Goal: Information Seeking & Learning: Understand process/instructions

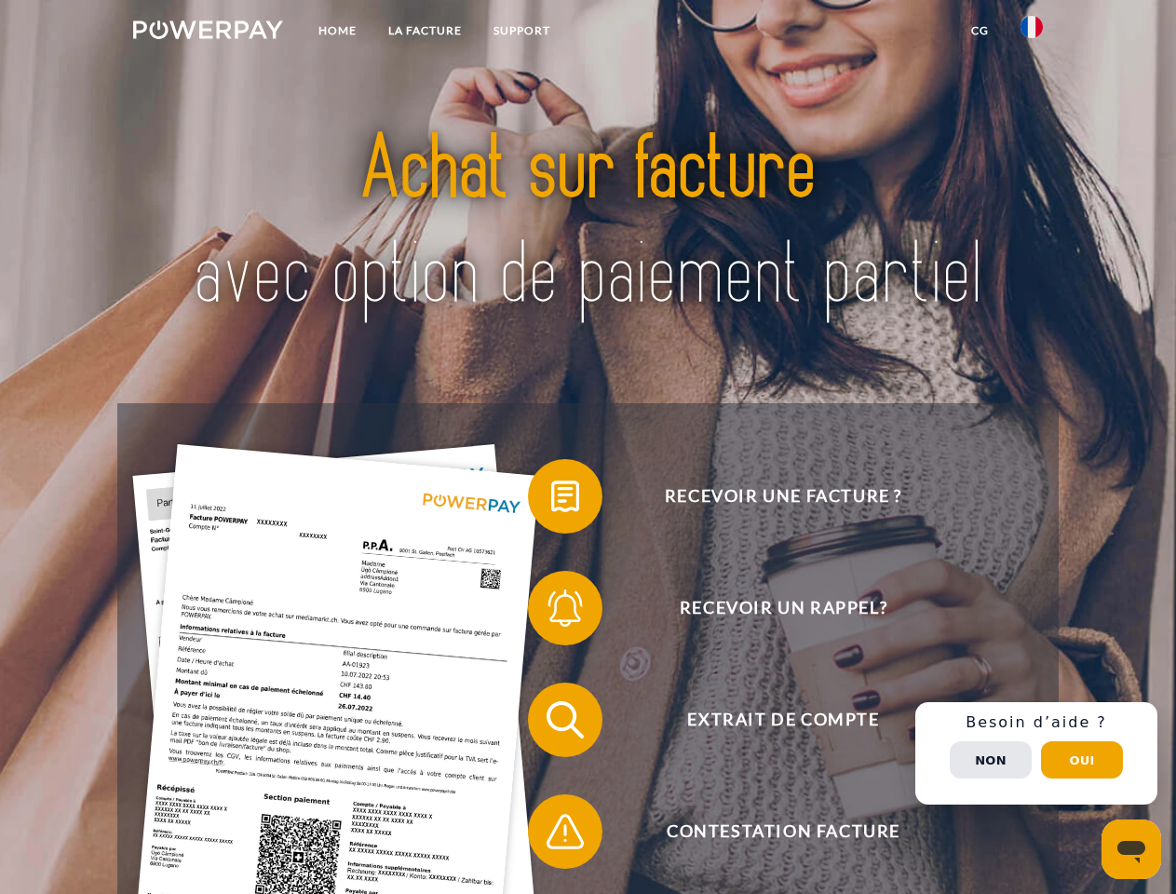
click at [208, 33] on img at bounding box center [208, 29] width 150 height 19
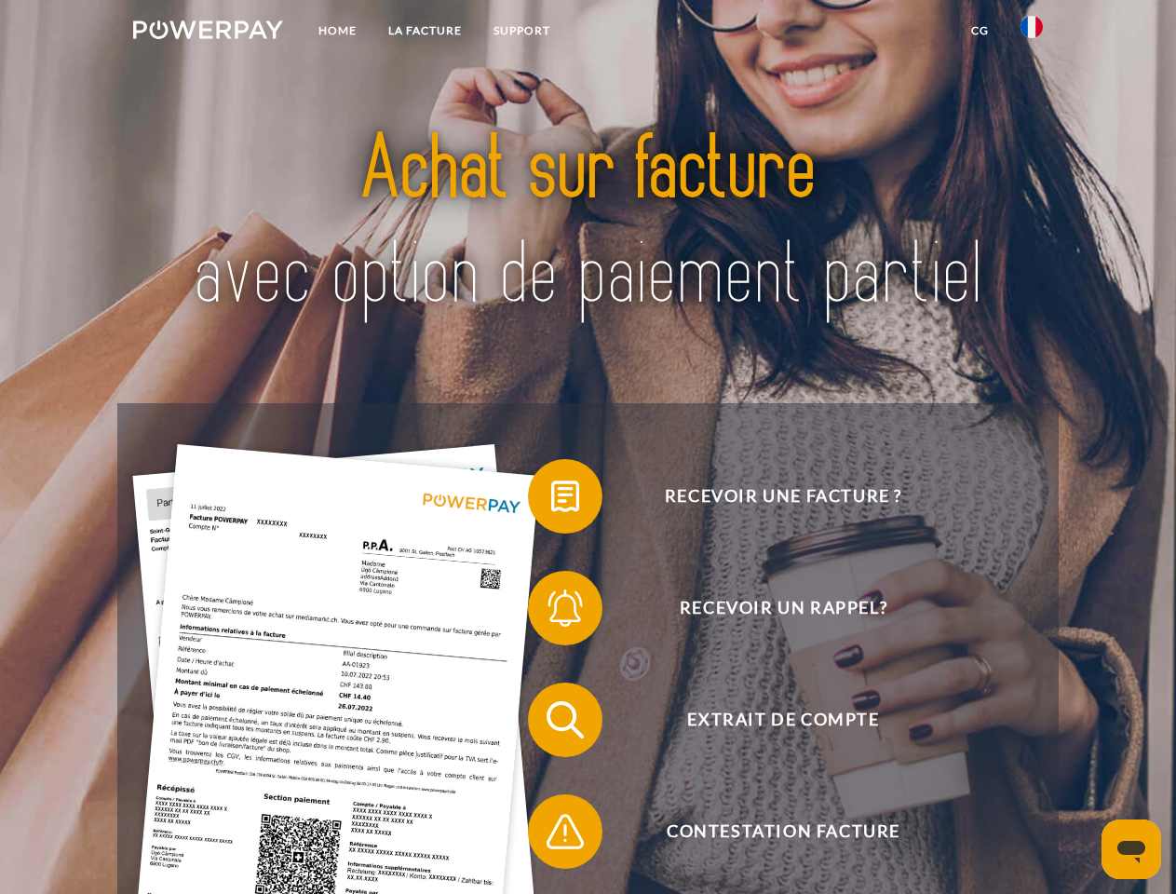
click at [1031, 33] on img at bounding box center [1031, 27] width 22 height 22
click at [979, 31] on link "CG" at bounding box center [979, 31] width 49 height 34
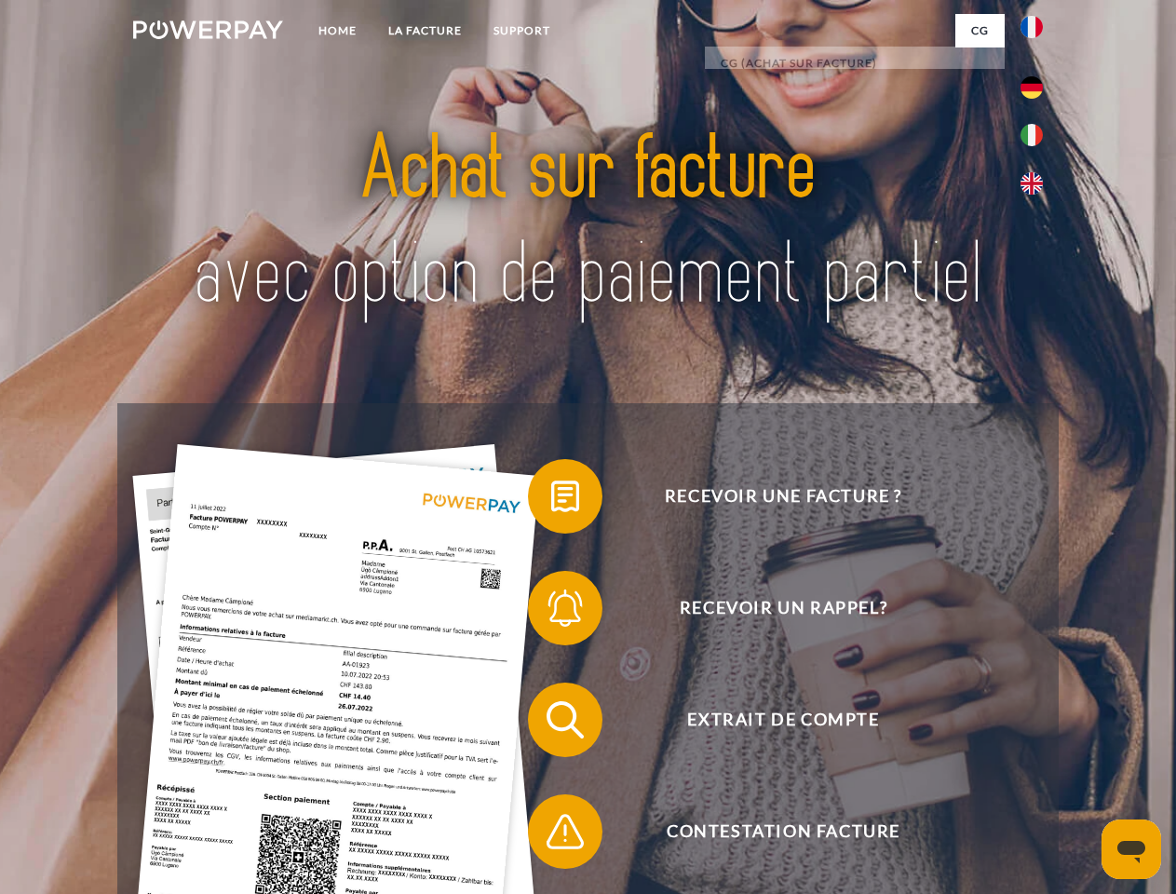
click at [551, 500] on span at bounding box center [537, 496] width 93 height 93
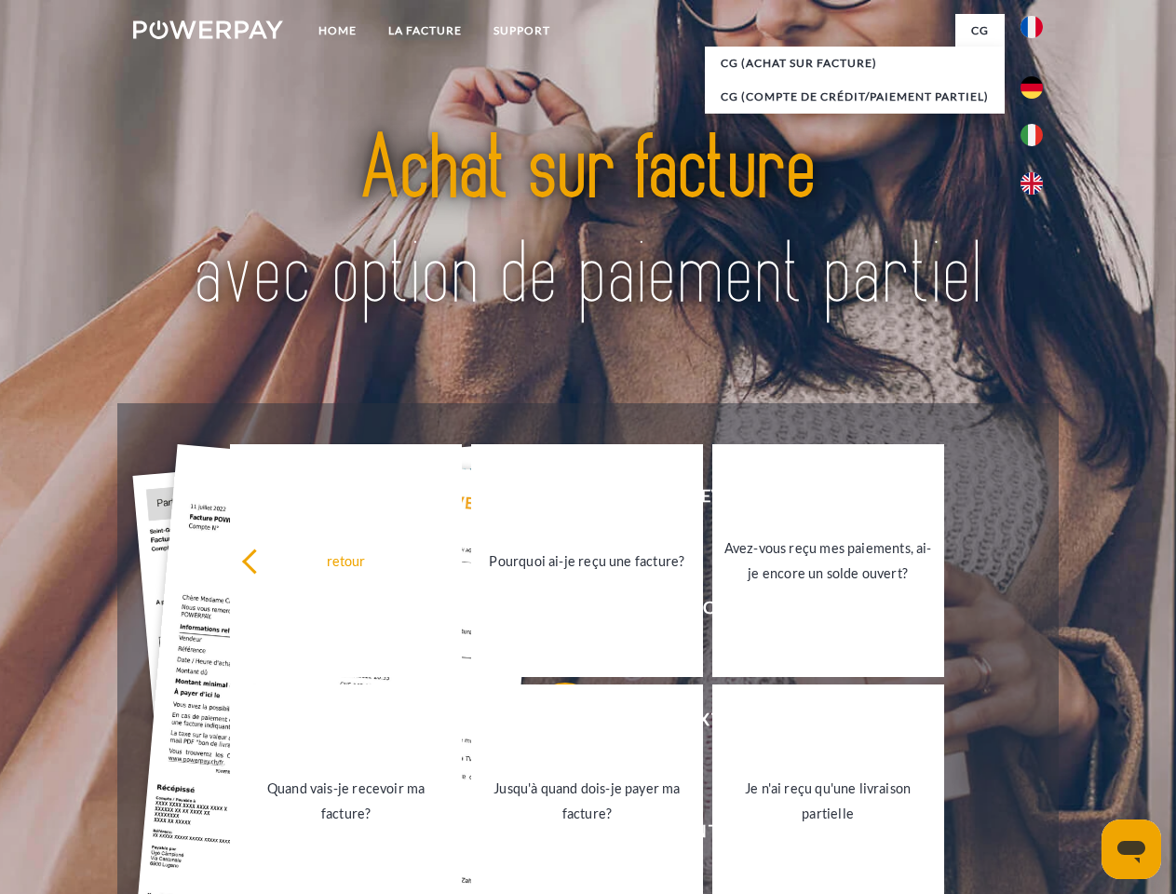
click at [551, 612] on div "retour Pourquoi ai-je reçu une facture? Avez-vous reçu mes paiements, ai-je enc…" at bounding box center [587, 680] width 752 height 480
click at [551, 723] on link "Jusqu'à quand dois-je payer ma facture?" at bounding box center [587, 800] width 232 height 233
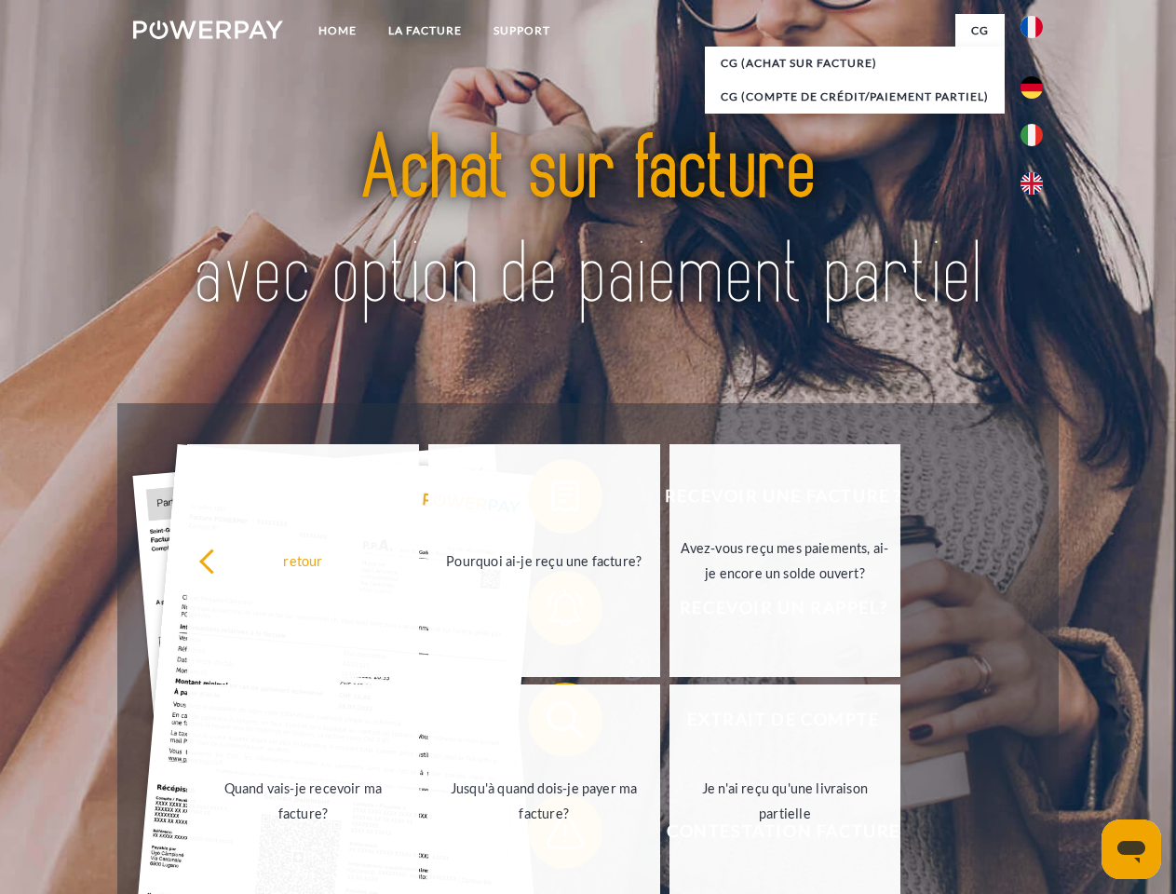
click at [551, 835] on span at bounding box center [537, 831] width 93 height 93
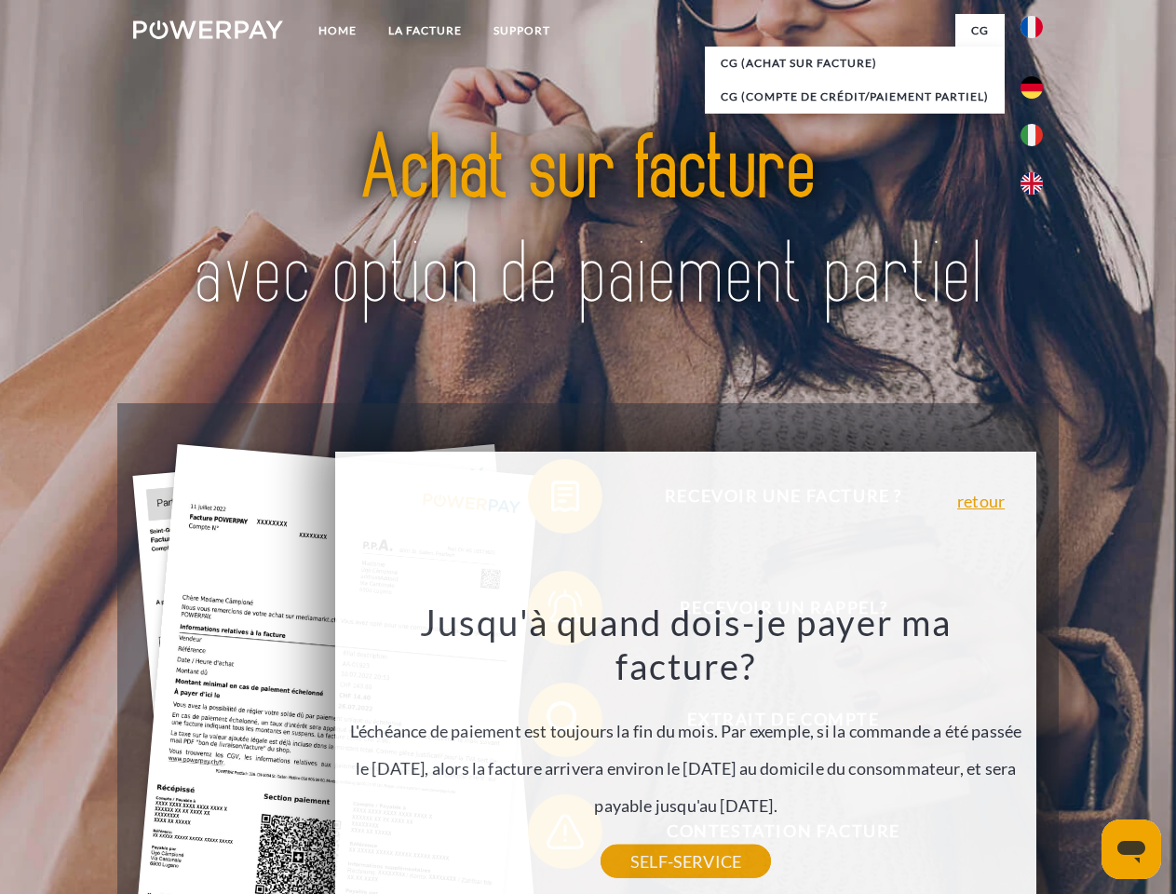
click at [1036, 753] on div "Recevoir une facture ? Recevoir un rappel? Extrait de compte retour" at bounding box center [587, 775] width 940 height 745
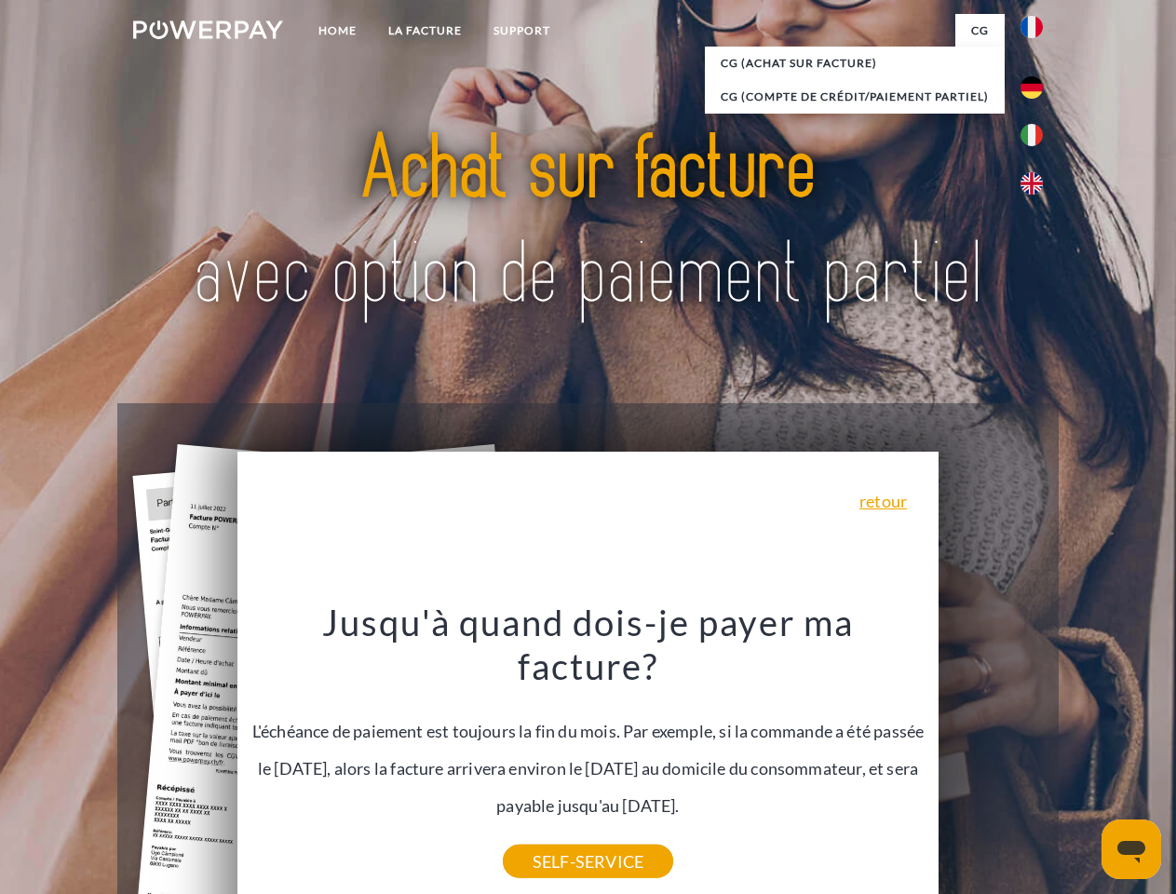
click at [990, 757] on span "Extrait de compte" at bounding box center [783, 719] width 456 height 74
click at [1082, 760] on header "Home LA FACTURE Support" at bounding box center [588, 643] width 1176 height 1286
